Goal: Task Accomplishment & Management: Manage account settings

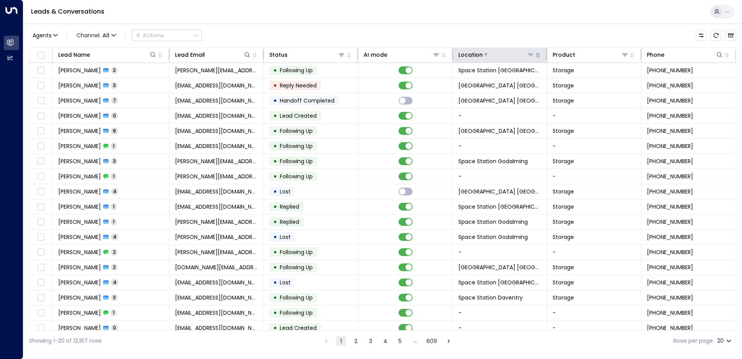
click at [528, 54] on icon at bounding box center [530, 55] width 5 height 3
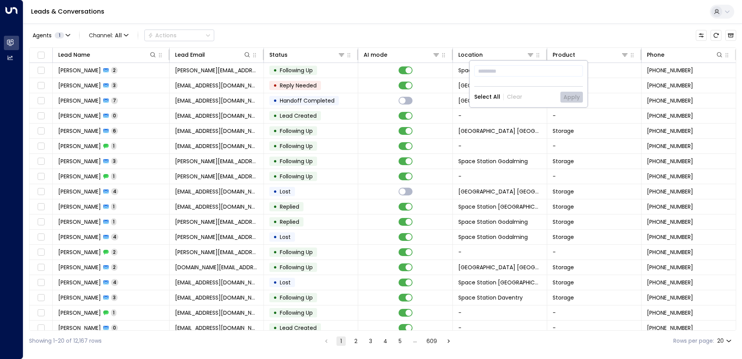
click at [528, 38] on div "Agents 1 Channel: All Actions" at bounding box center [382, 35] width 707 height 16
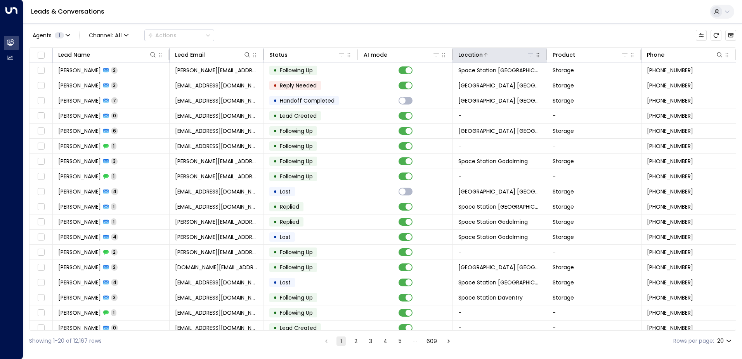
click at [528, 52] on icon at bounding box center [531, 55] width 6 height 6
click at [528, 56] on icon at bounding box center [531, 55] width 6 height 6
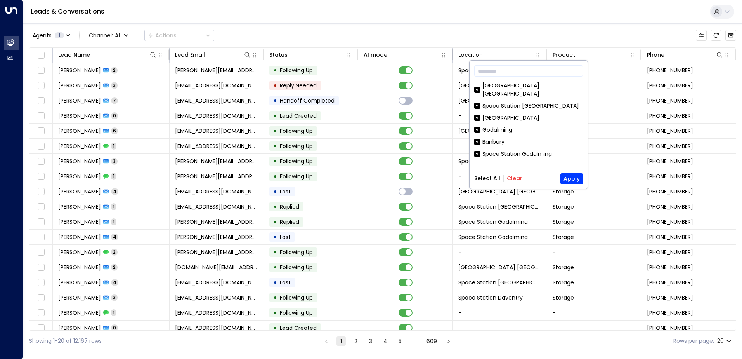
click at [511, 175] on button "Clear" at bounding box center [515, 178] width 16 height 6
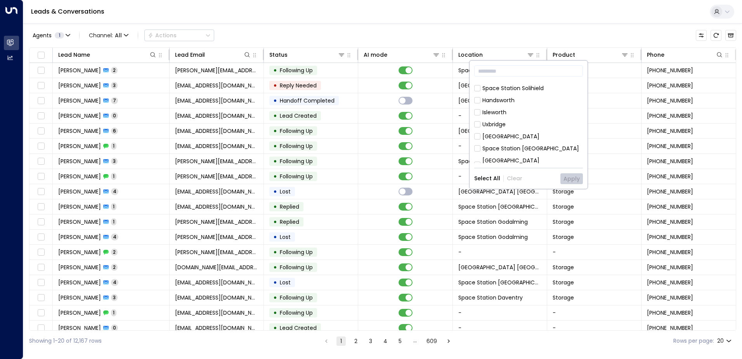
scroll to position [116, 0]
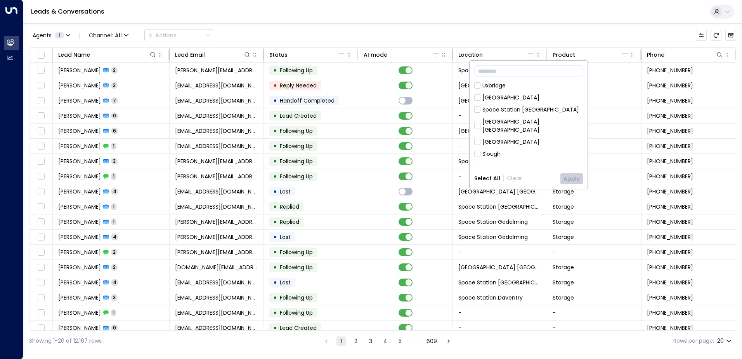
click at [538, 106] on div "Space Station [GEOGRAPHIC_DATA]" at bounding box center [531, 110] width 97 height 8
click at [570, 179] on button "Apply" at bounding box center [572, 178] width 23 height 11
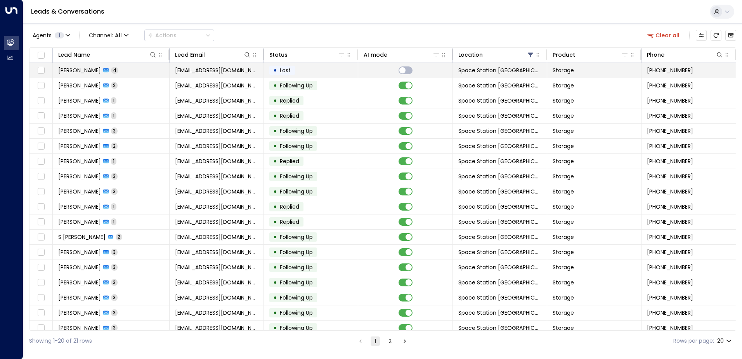
click at [306, 69] on td "• Lost" at bounding box center [311, 70] width 94 height 15
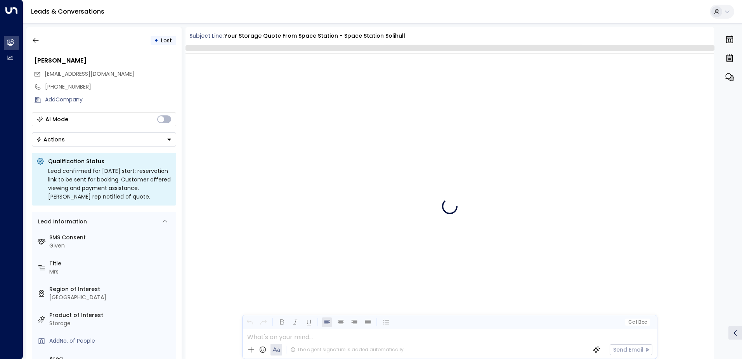
scroll to position [1124, 0]
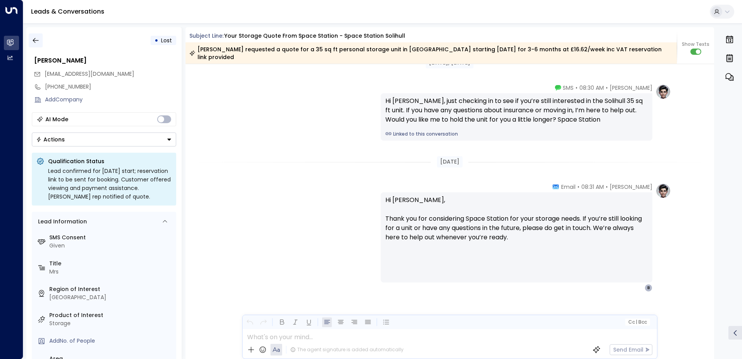
click at [36, 36] on icon "button" at bounding box center [36, 40] width 8 height 8
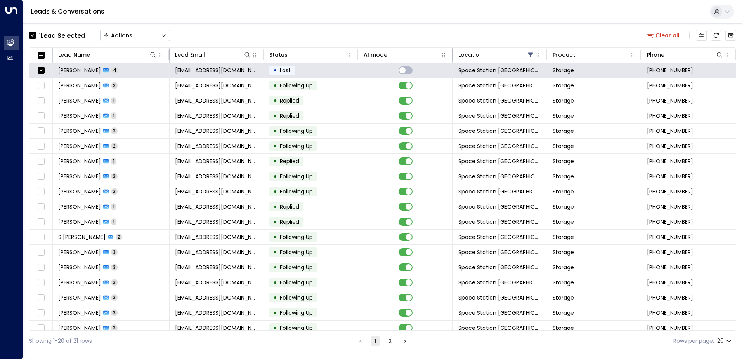
click at [162, 39] on button "Actions" at bounding box center [135, 36] width 70 height 12
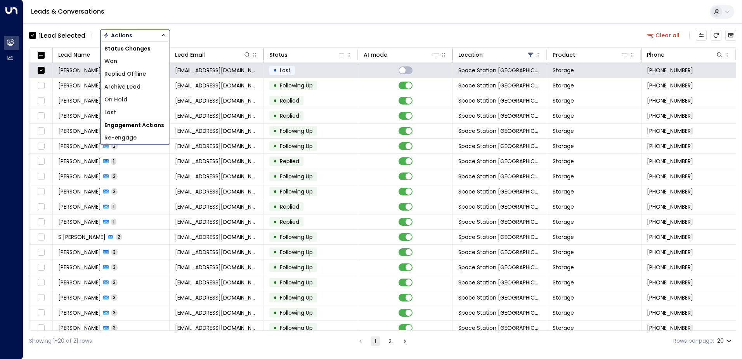
click at [151, 85] on li "Archive Lead" at bounding box center [135, 86] width 69 height 13
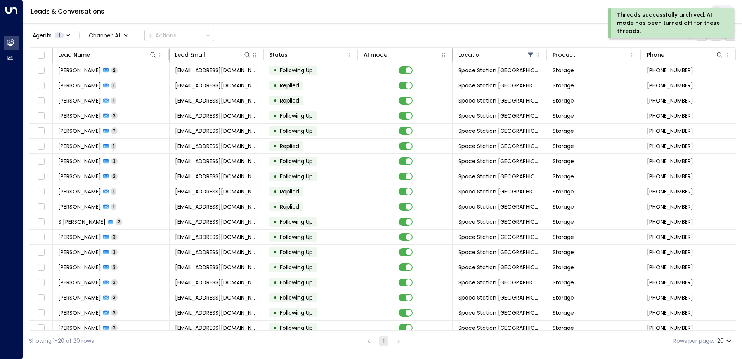
scroll to position [38, 0]
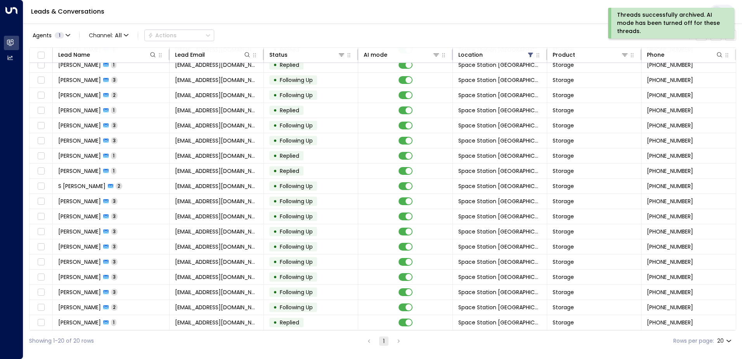
click at [395, 341] on li "pagination navigation" at bounding box center [399, 341] width 10 height 10
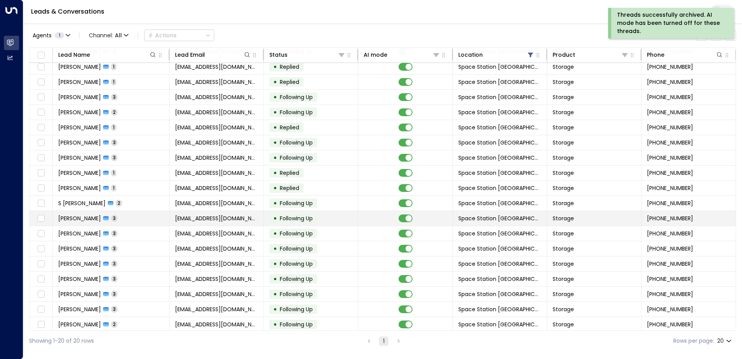
scroll to position [0, 0]
